Goal: Answer question/provide support: Answer question/provide support

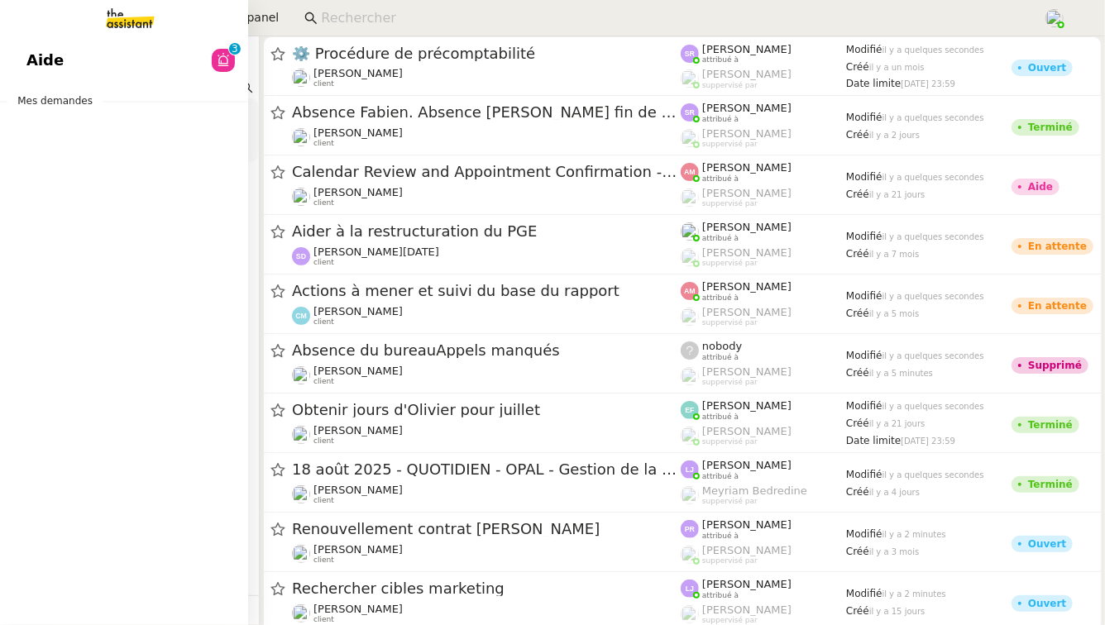
click at [100, 69] on link "Aide 0 1 2 3 4 5 6 7 8 9" at bounding box center [124, 60] width 248 height 38
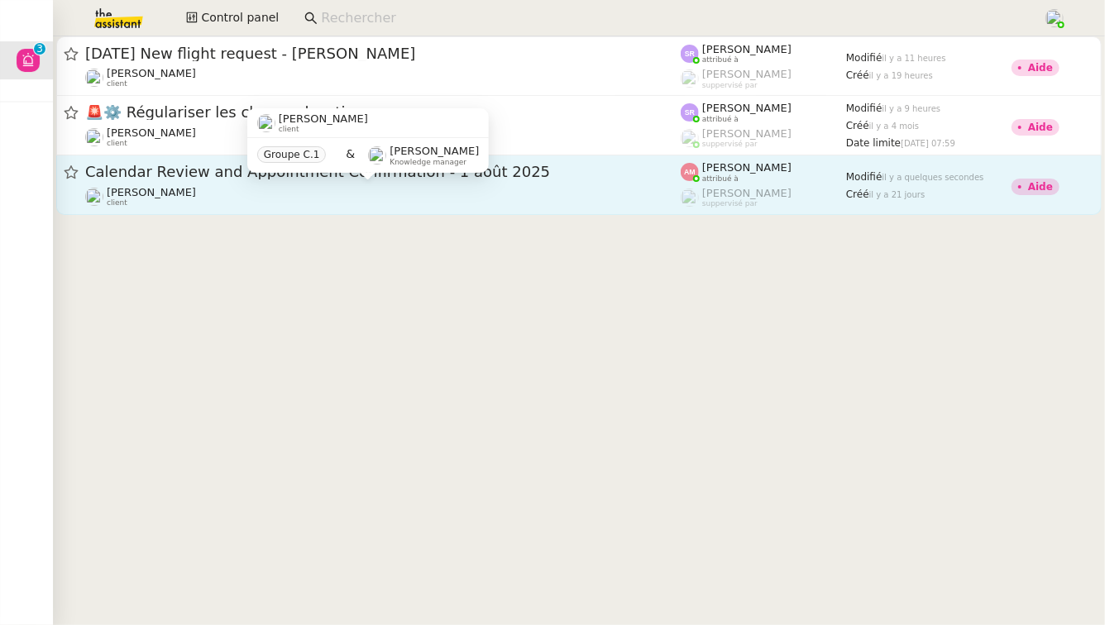
click at [427, 190] on div "[PERSON_NAME] client" at bounding box center [383, 197] width 596 height 22
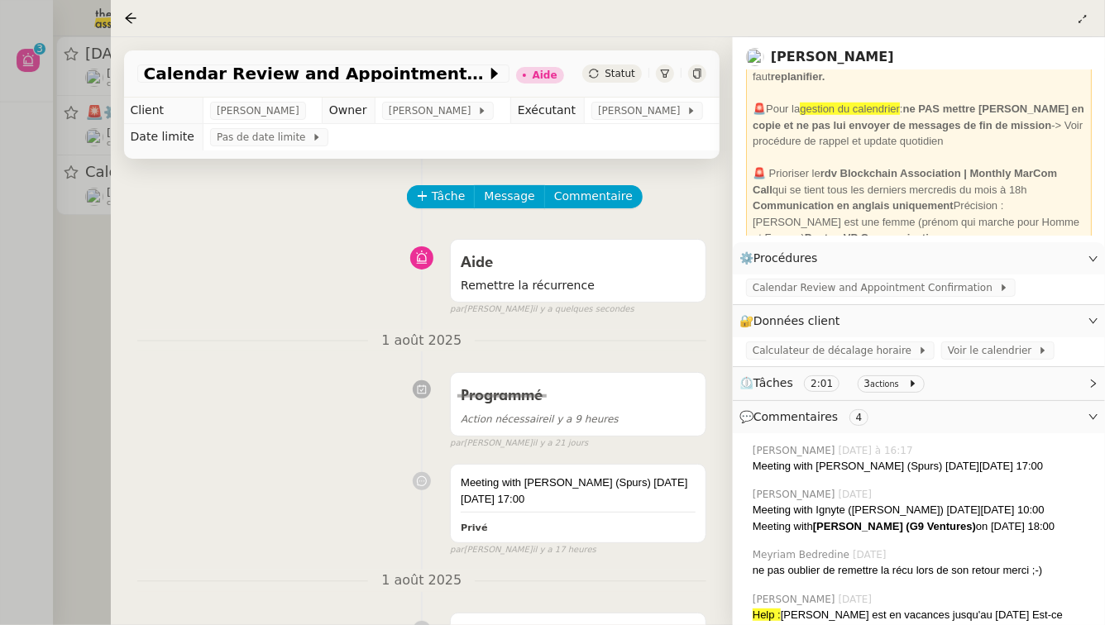
scroll to position [521, 0]
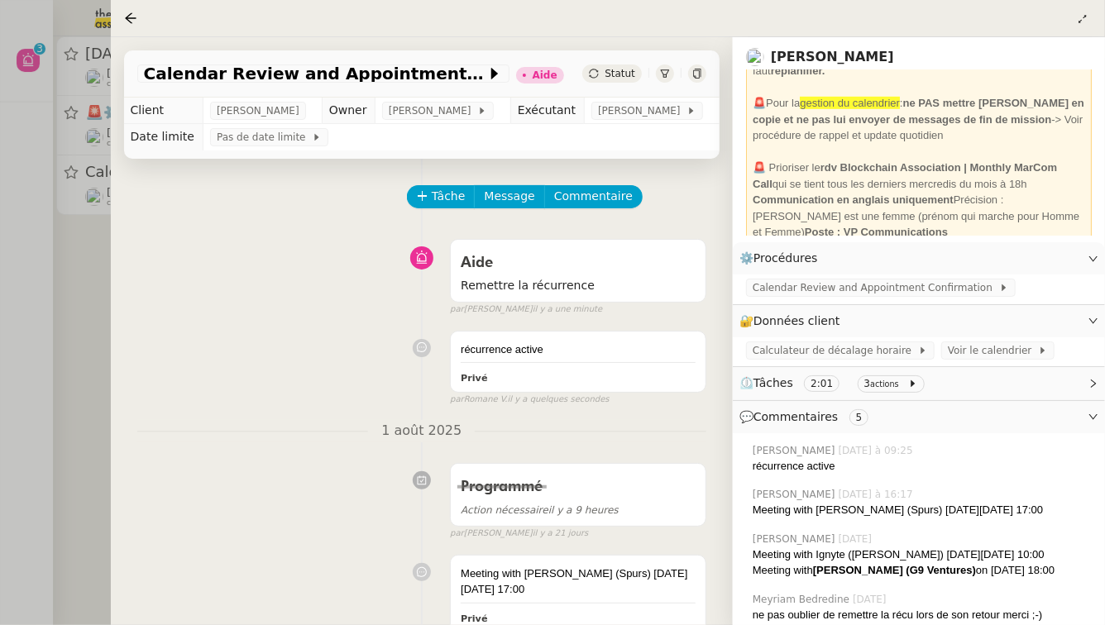
click at [79, 390] on div at bounding box center [552, 312] width 1105 height 625
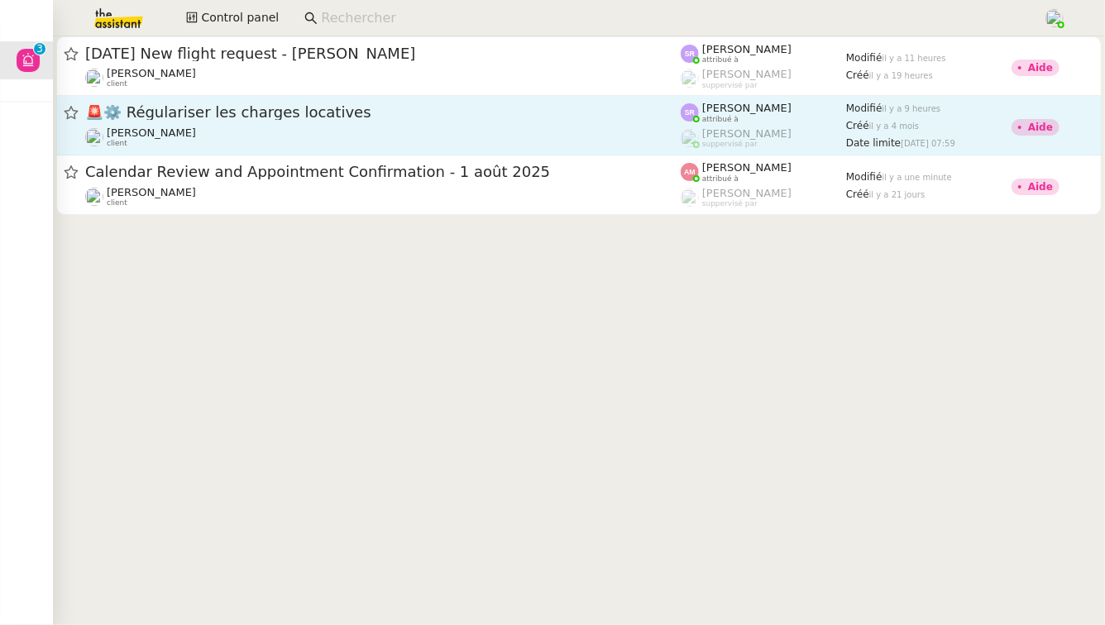
click at [299, 123] on div "🚨 ⚙️ Régulariser les charges locatives [PERSON_NAME] client" at bounding box center [383, 125] width 596 height 45
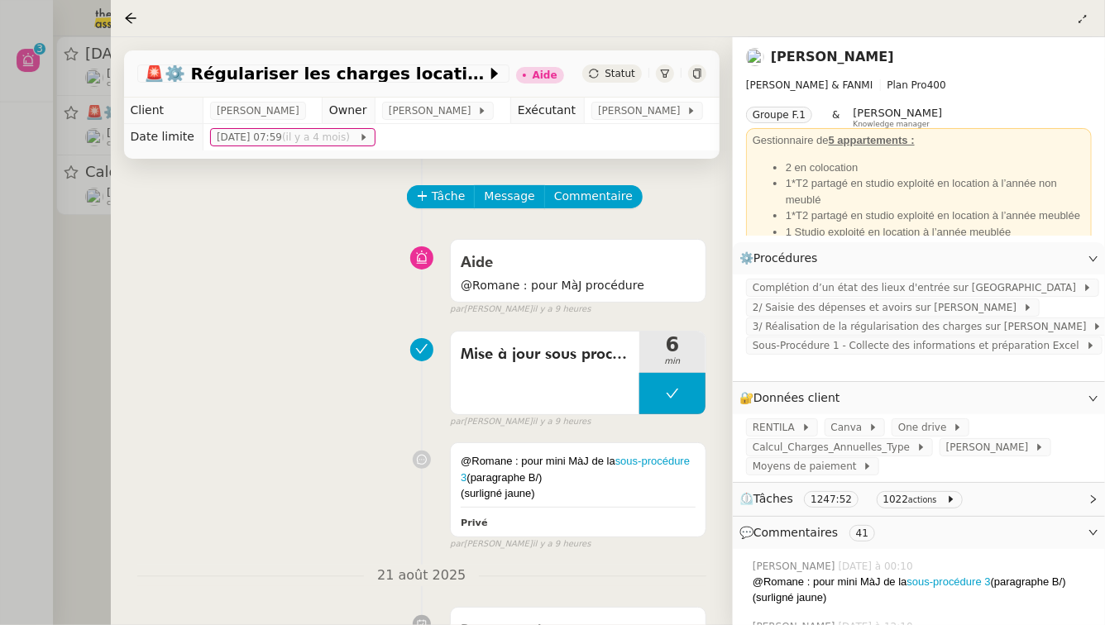
click at [2, 304] on div at bounding box center [552, 312] width 1105 height 625
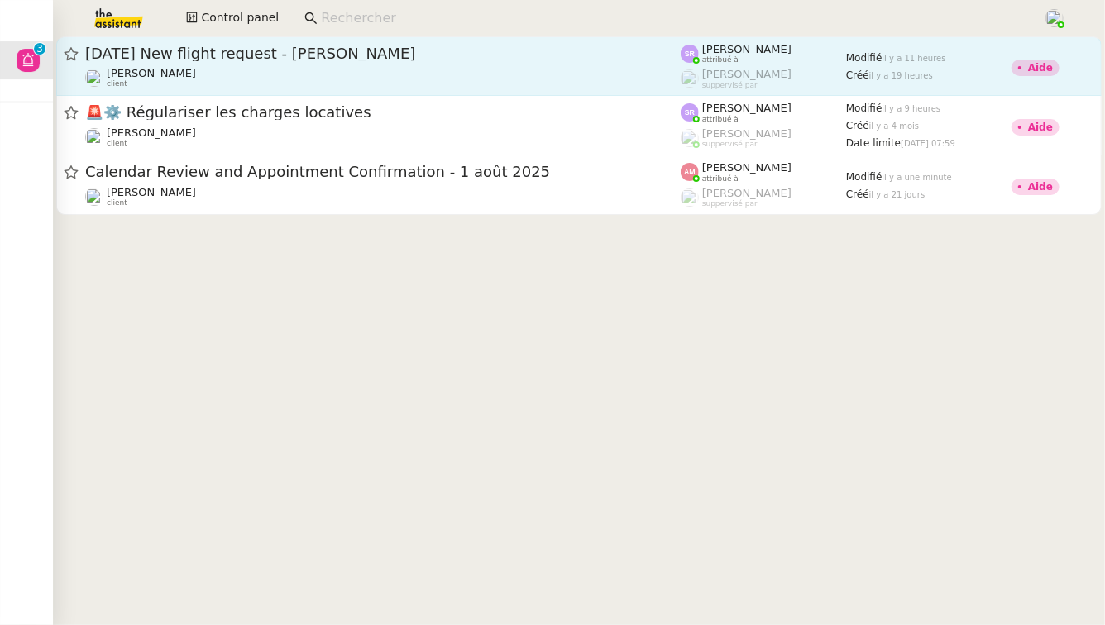
click at [238, 48] on span "[DATE] New flight request - [PERSON_NAME]" at bounding box center [383, 53] width 596 height 15
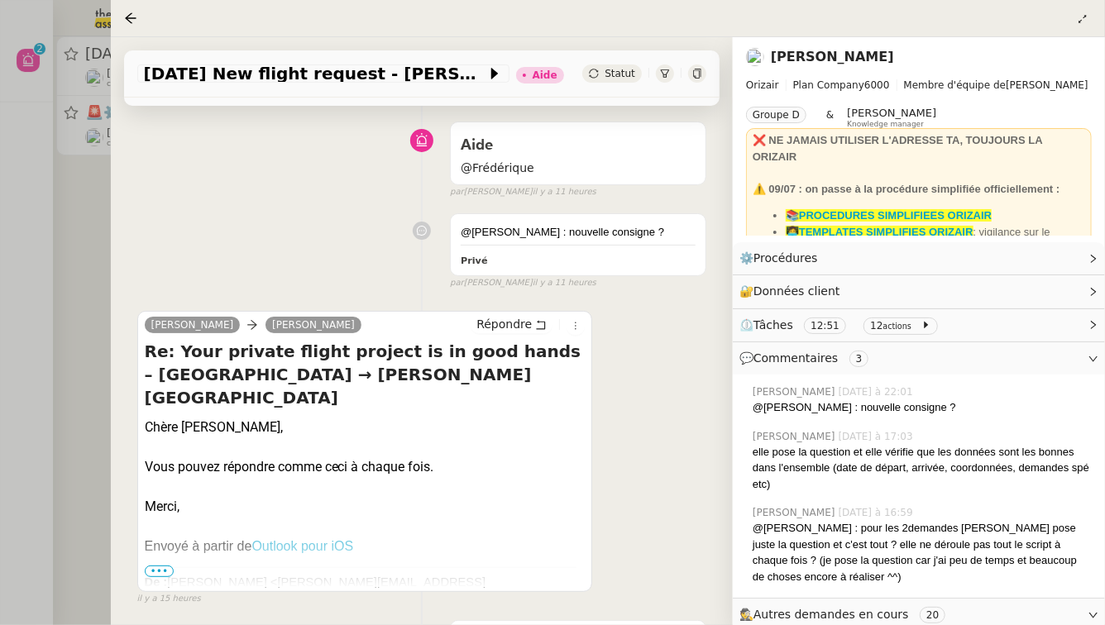
scroll to position [366, 0]
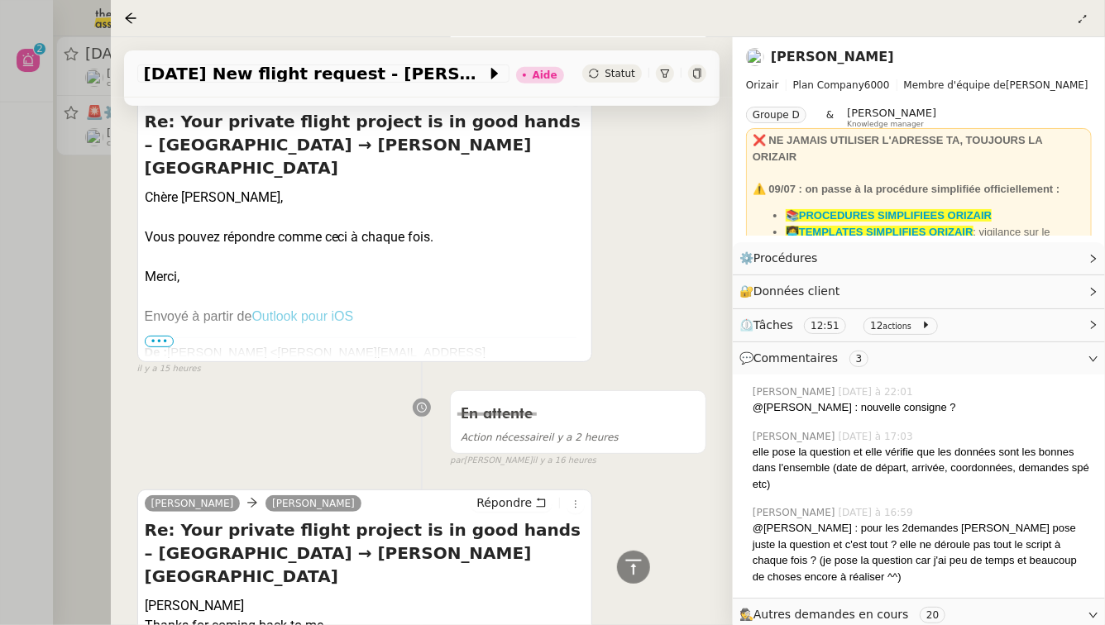
click at [154, 336] on span "•••" at bounding box center [160, 342] width 30 height 12
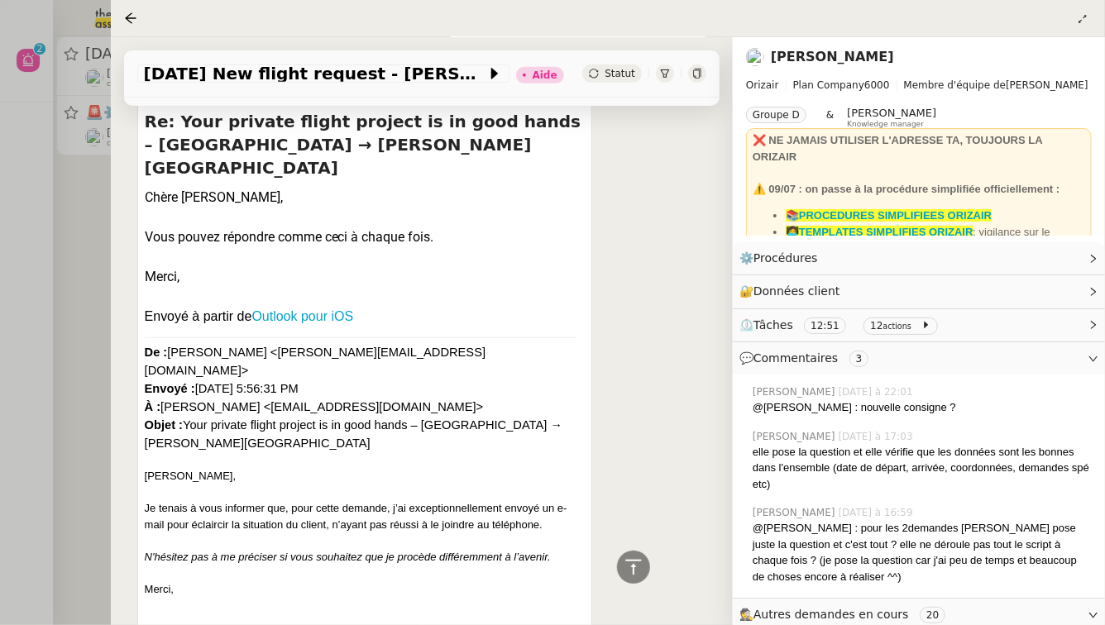
click at [64, 198] on div at bounding box center [552, 312] width 1105 height 625
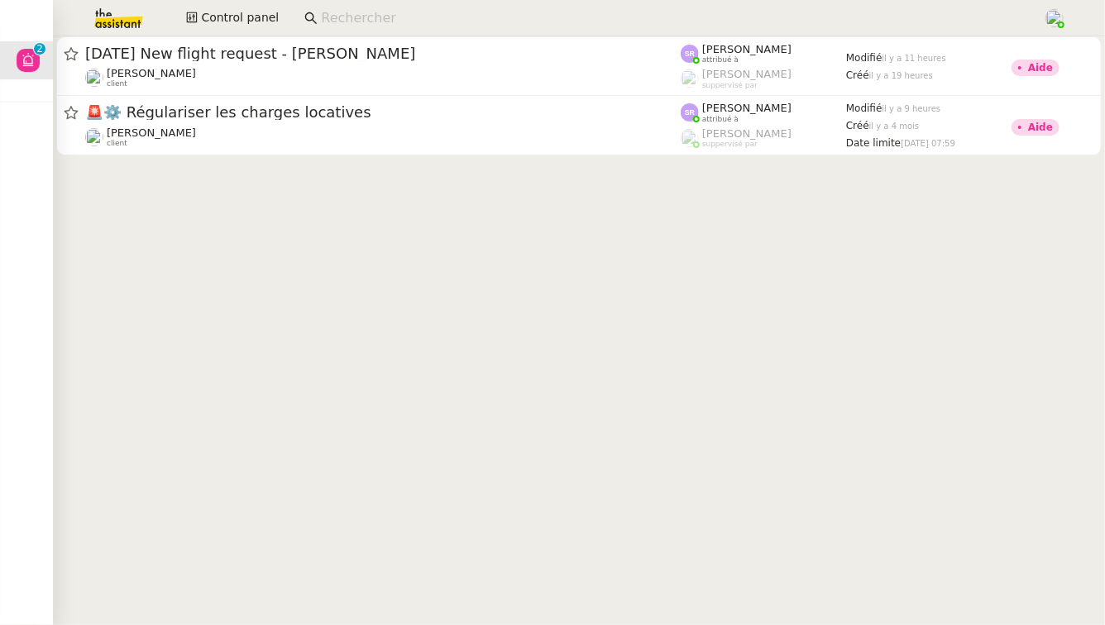
click at [117, 12] on img at bounding box center [105, 18] width 128 height 36
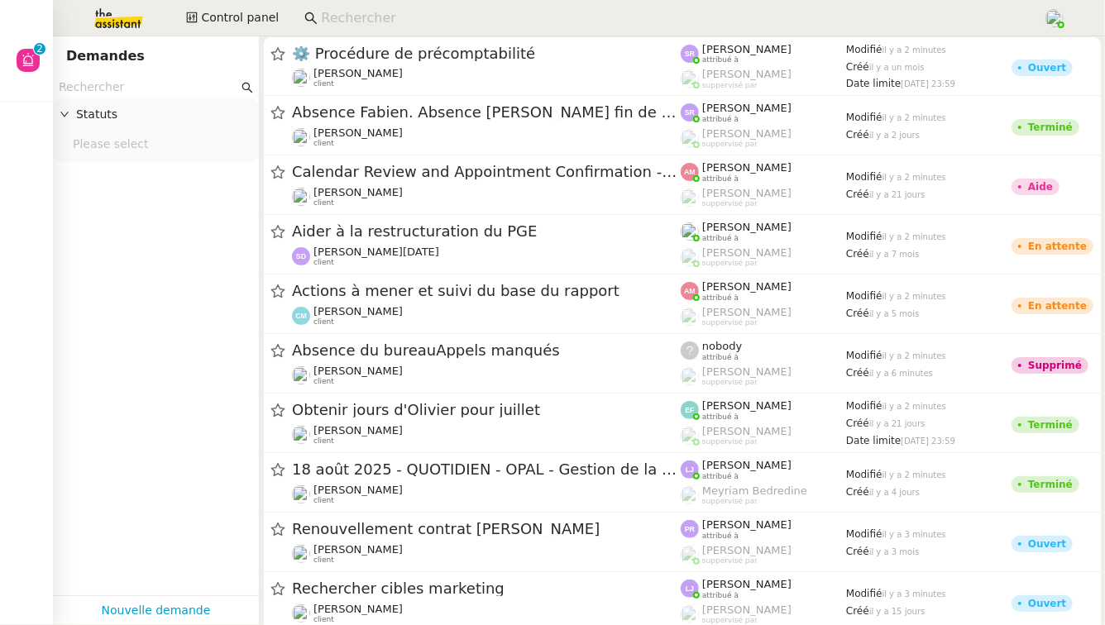
click at [130, 88] on input "text" at bounding box center [148, 87] width 179 height 19
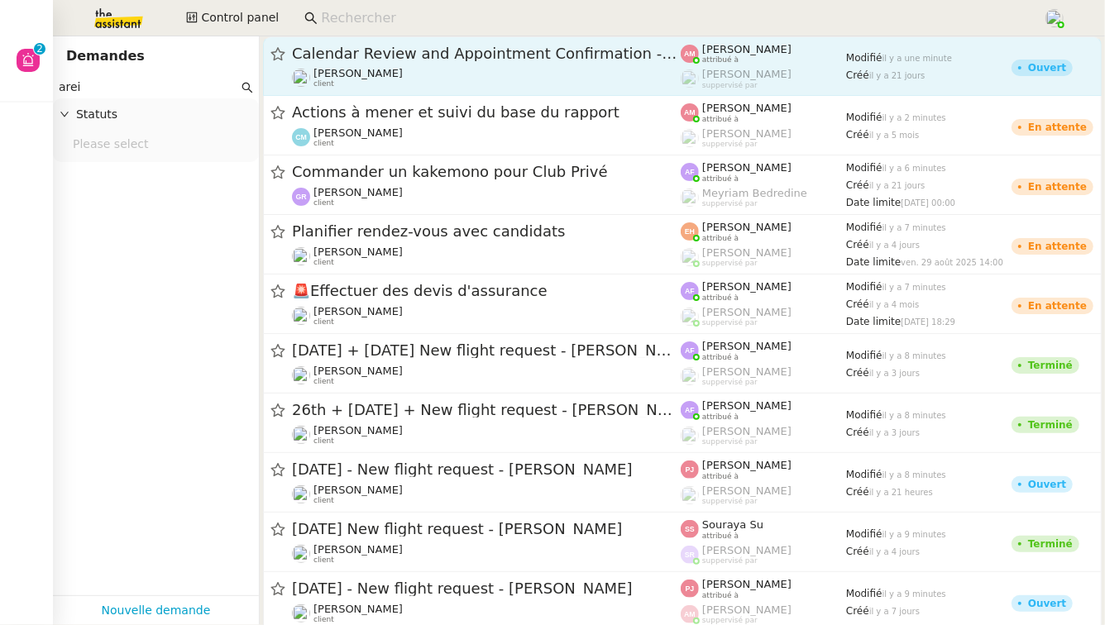
type input "arei"
click at [419, 60] on span "Calendar Review and Appointment Confirmation - 1 août 2025" at bounding box center [486, 53] width 389 height 15
